Goal: Information Seeking & Learning: Learn about a topic

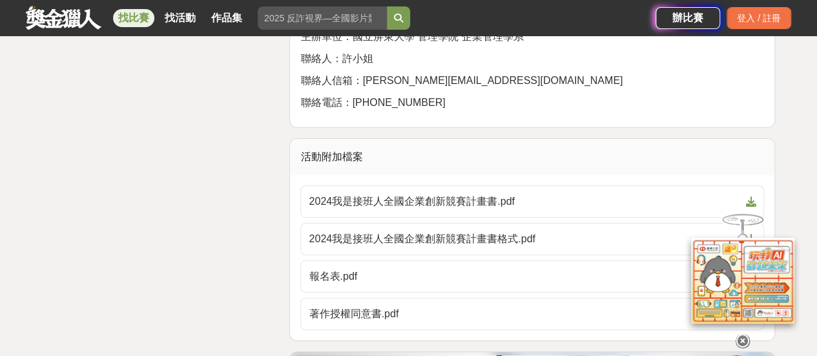
scroll to position [2066, 0]
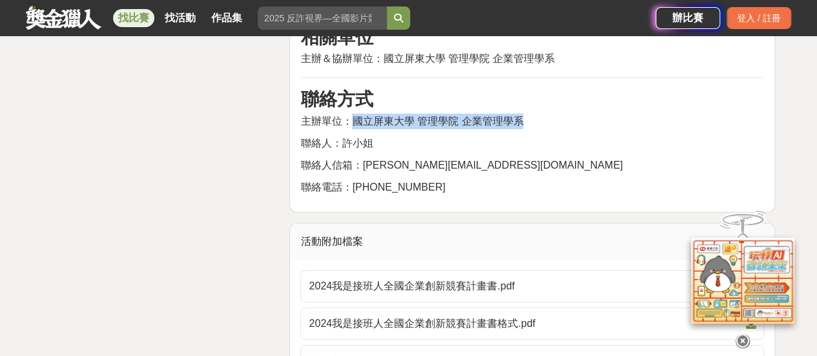
drag, startPoint x: 351, startPoint y: 137, endPoint x: 518, endPoint y: 135, distance: 167.9
click at [518, 127] on span "主辦單位：國立屏東大學 管理學院 企業管理學系" at bounding box center [411, 121] width 223 height 11
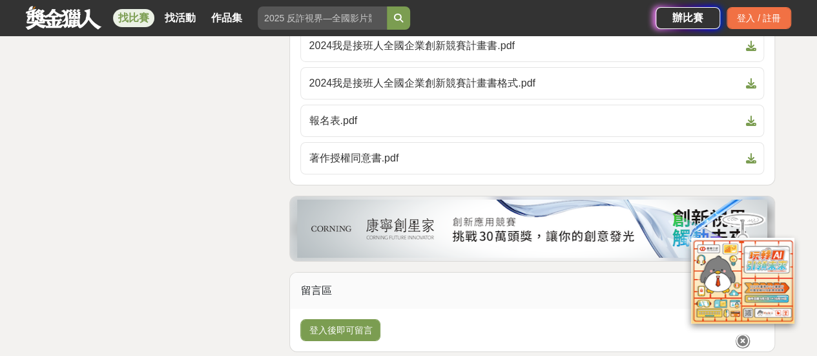
scroll to position [2195, 0]
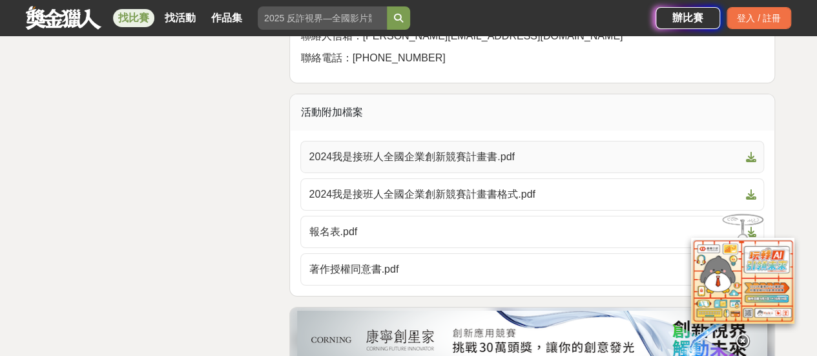
click at [755, 162] on icon at bounding box center [750, 157] width 10 height 10
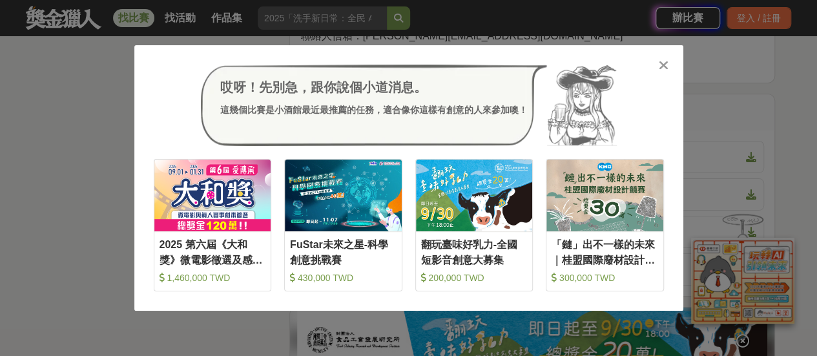
click at [664, 69] on div "哎呀！先別急，跟你說個小道消息。 這幾個比賽是小酒館最近最推薦的任務，適合像你這樣有創意的人來參加噢！ 收藏 2025 第六屆《大和獎》微電影徵選及感人實事分…" at bounding box center [408, 177] width 549 height 265
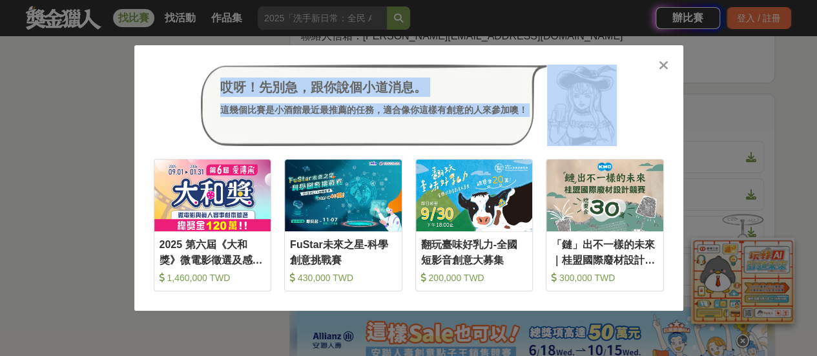
click at [665, 70] on icon at bounding box center [663, 65] width 10 height 13
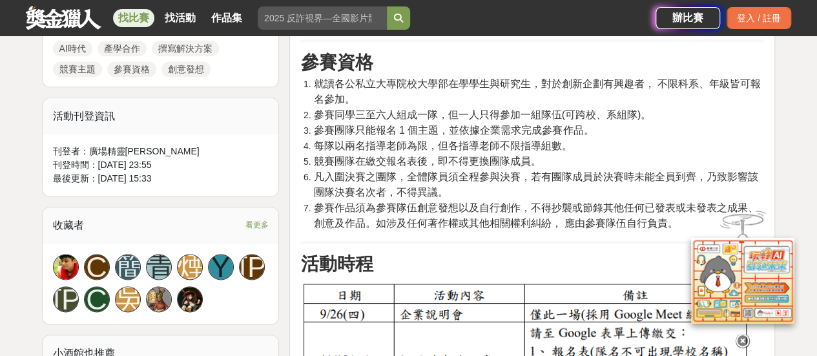
scroll to position [646, 0]
